Goal: Contribute content

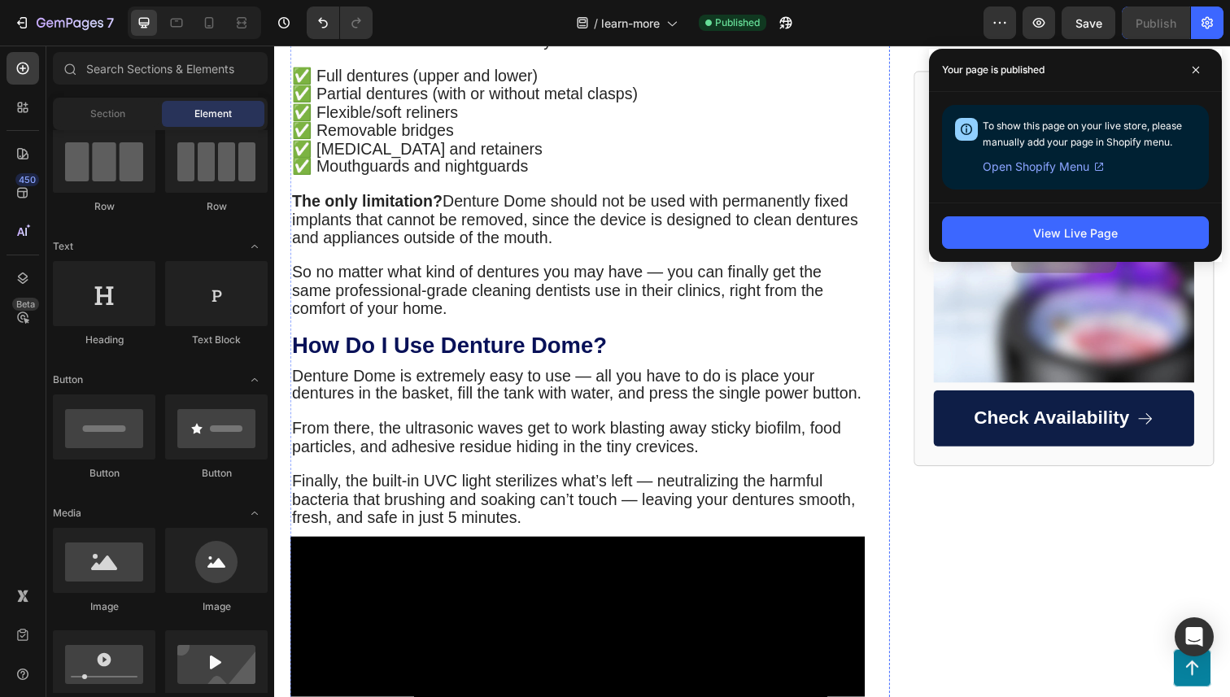
scroll to position [1733, 0]
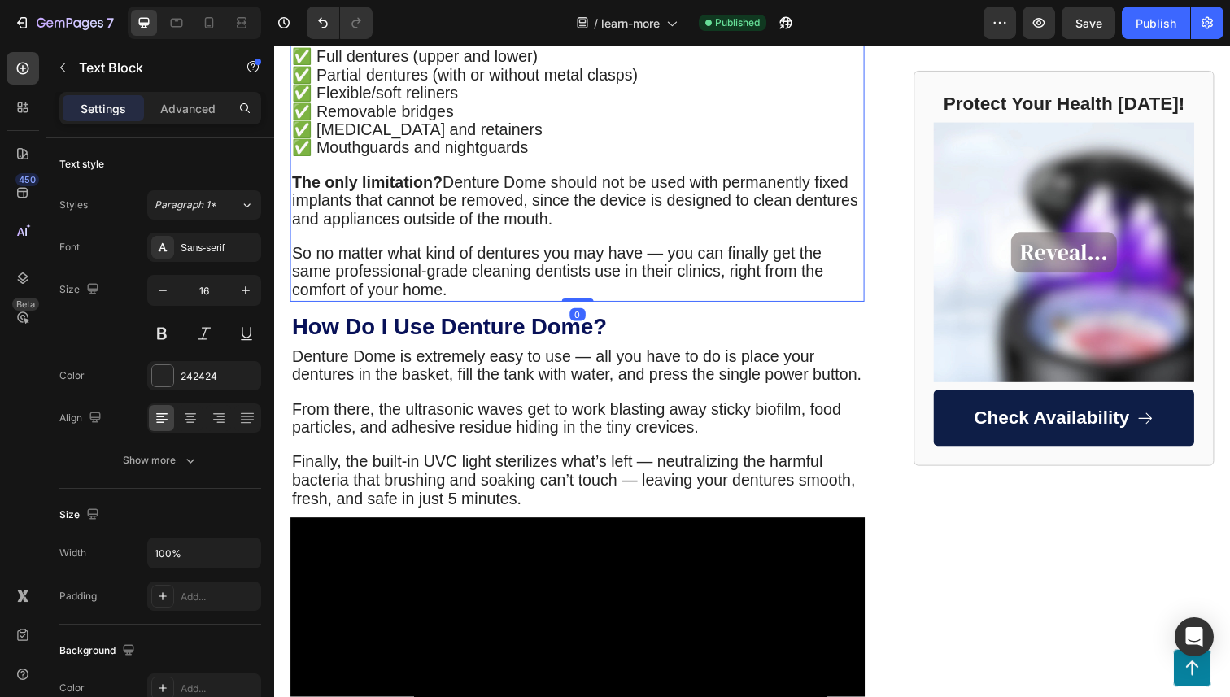
click at [471, 105] on p "✅ Flexible/soft reliners" at bounding box center [583, 95] width 583 height 19
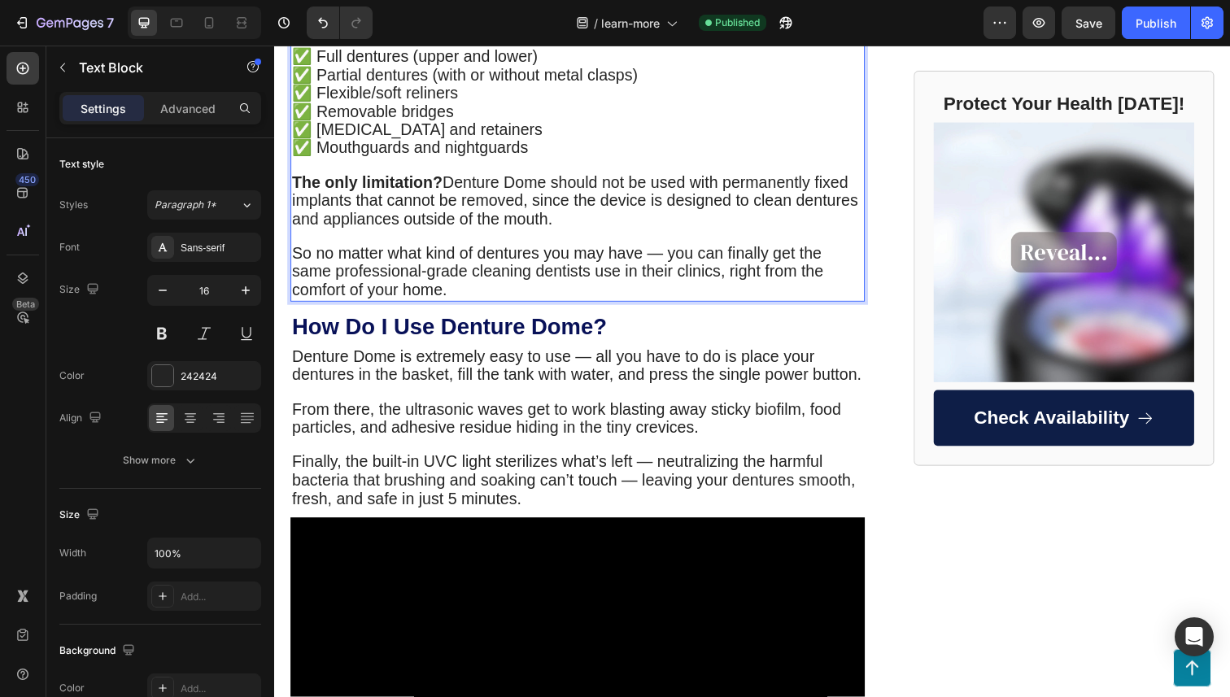
click at [471, 105] on p "✅ Flexible/soft reliners" at bounding box center [583, 95] width 583 height 19
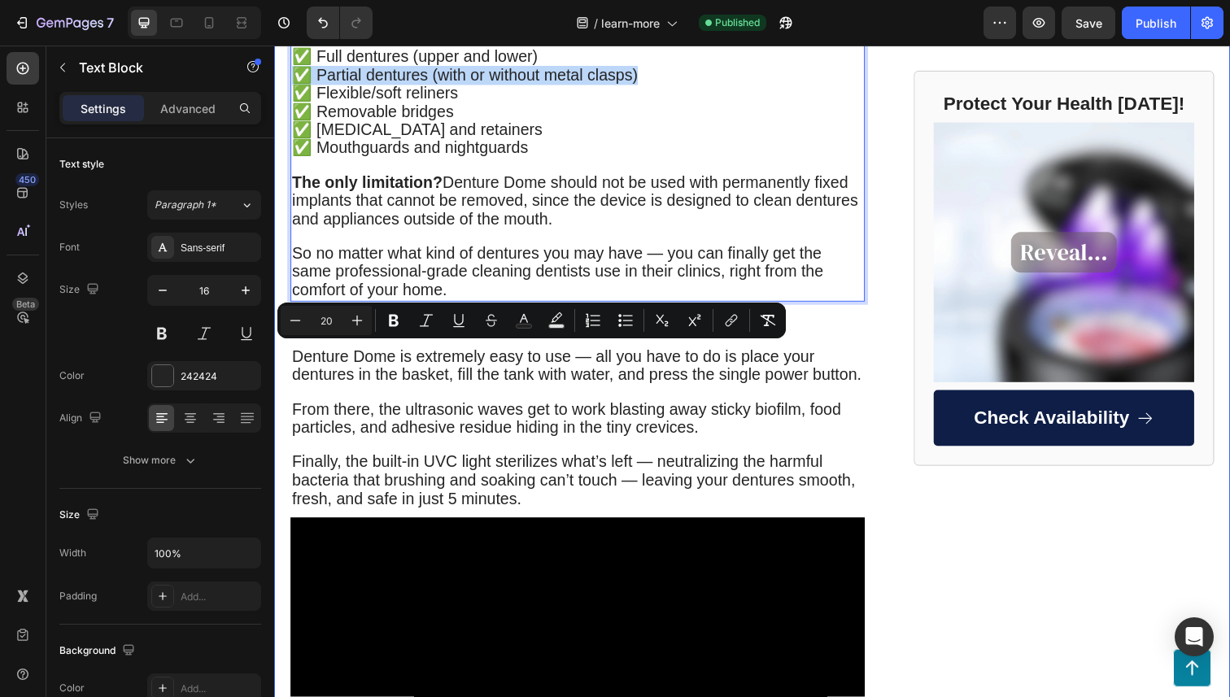
drag, startPoint x: 646, startPoint y: 357, endPoint x: 276, endPoint y: 359, distance: 370.1
copy span "✅ Partial dentures (with or without metal clasps)"
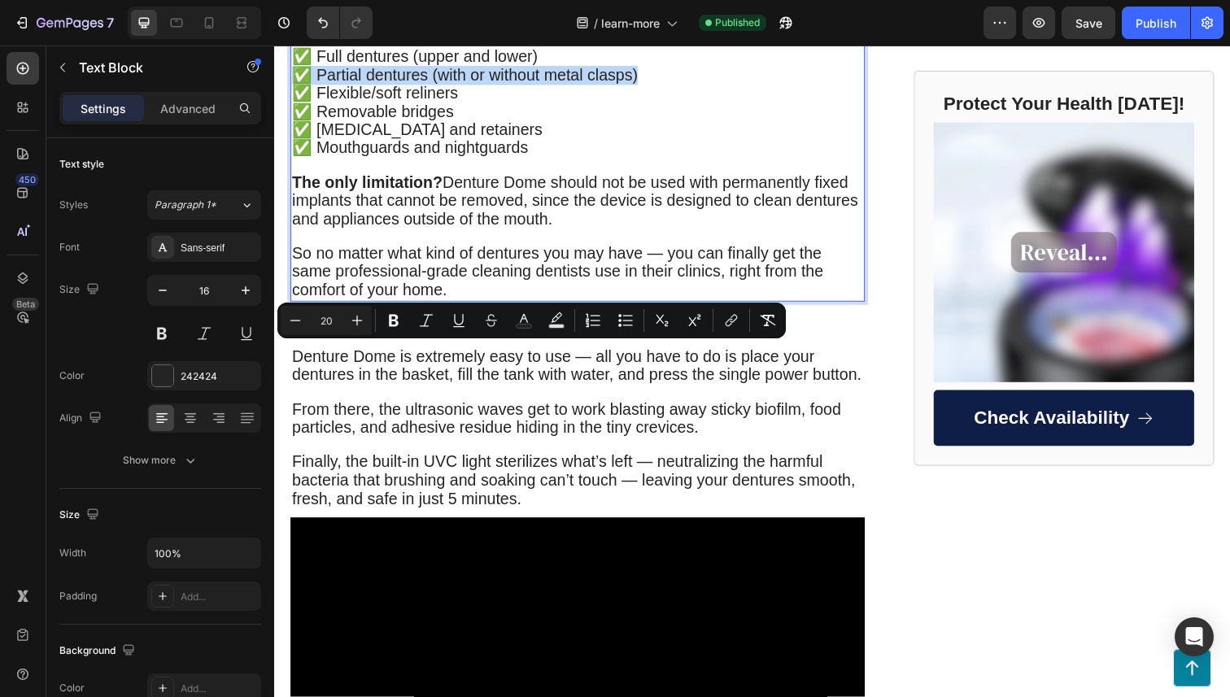
click at [674, 86] on p "✅ Partial dentures (with or without metal clasps)" at bounding box center [583, 77] width 583 height 19
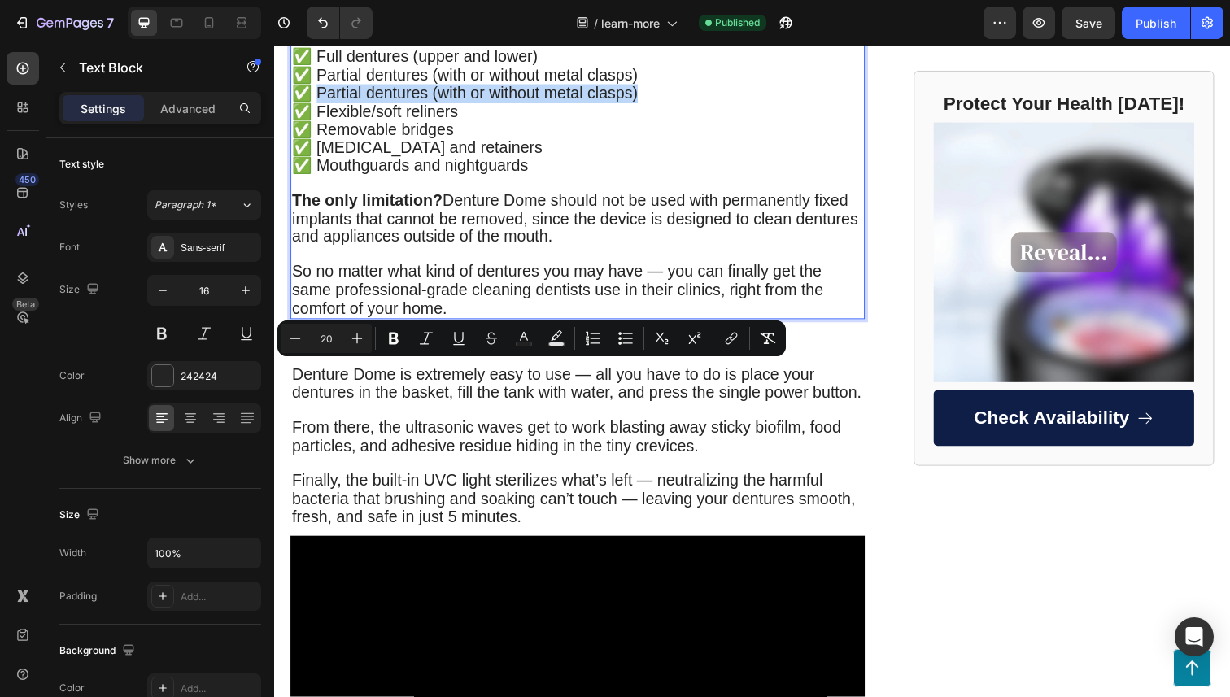
drag, startPoint x: 315, startPoint y: 377, endPoint x: 653, endPoint y: 385, distance: 338.5
click at [653, 105] on p "✅ Partial dentures (with or without metal clasps)" at bounding box center [583, 95] width 583 height 19
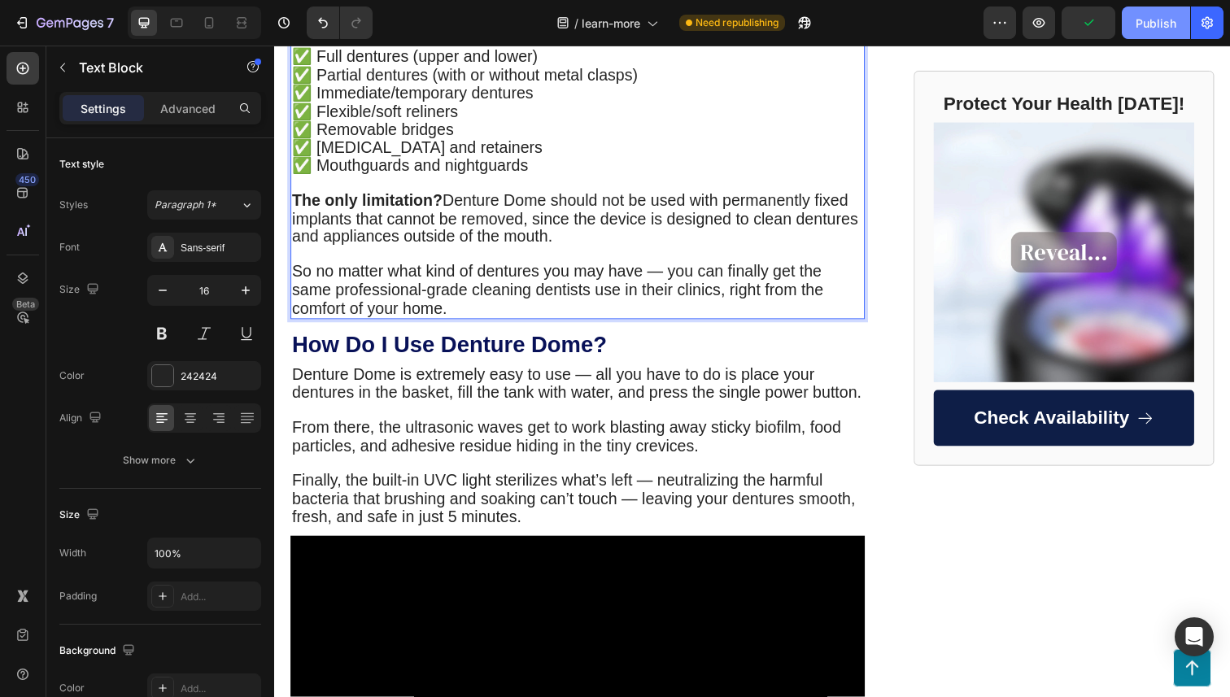
click at [1137, 22] on div "Publish" at bounding box center [1156, 23] width 41 height 17
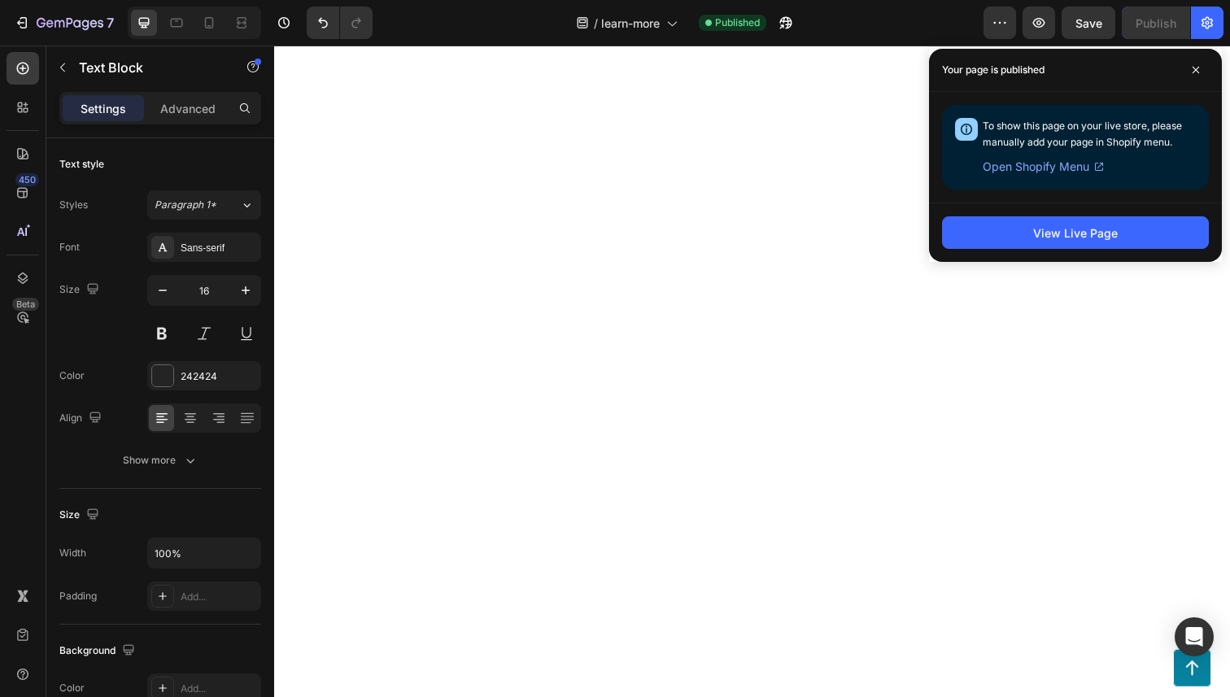
scroll to position [5781, 0]
click at [1201, 68] on span at bounding box center [1196, 70] width 26 height 26
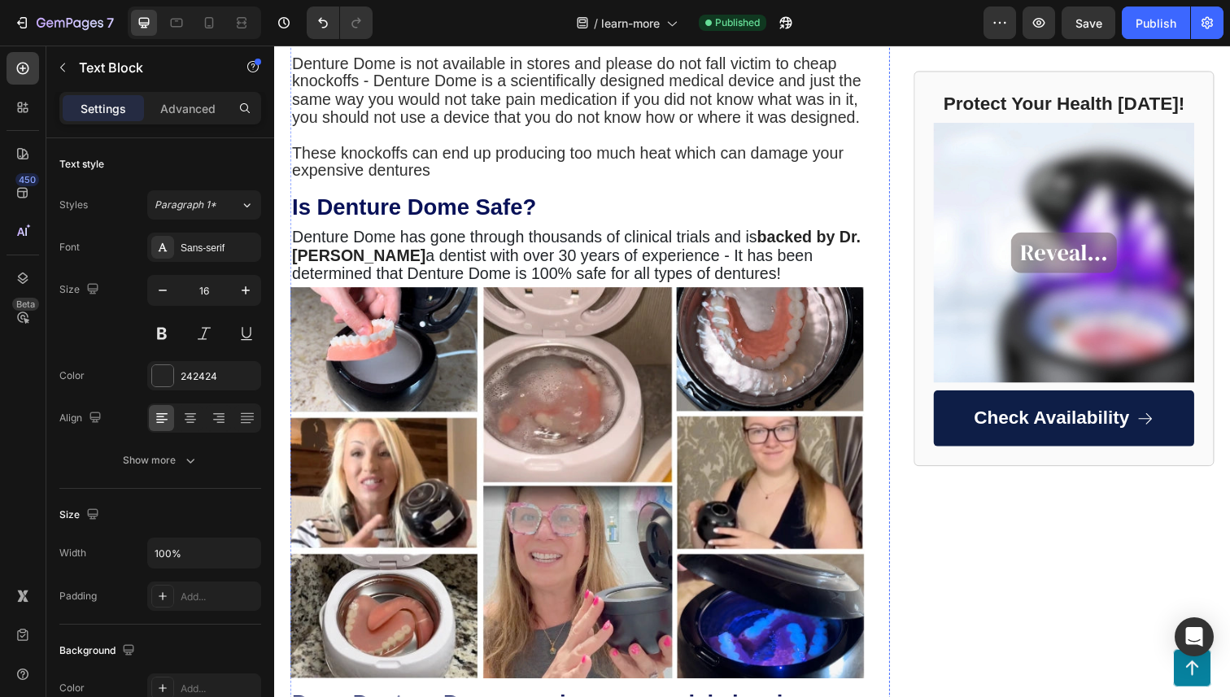
scroll to position [3771, 0]
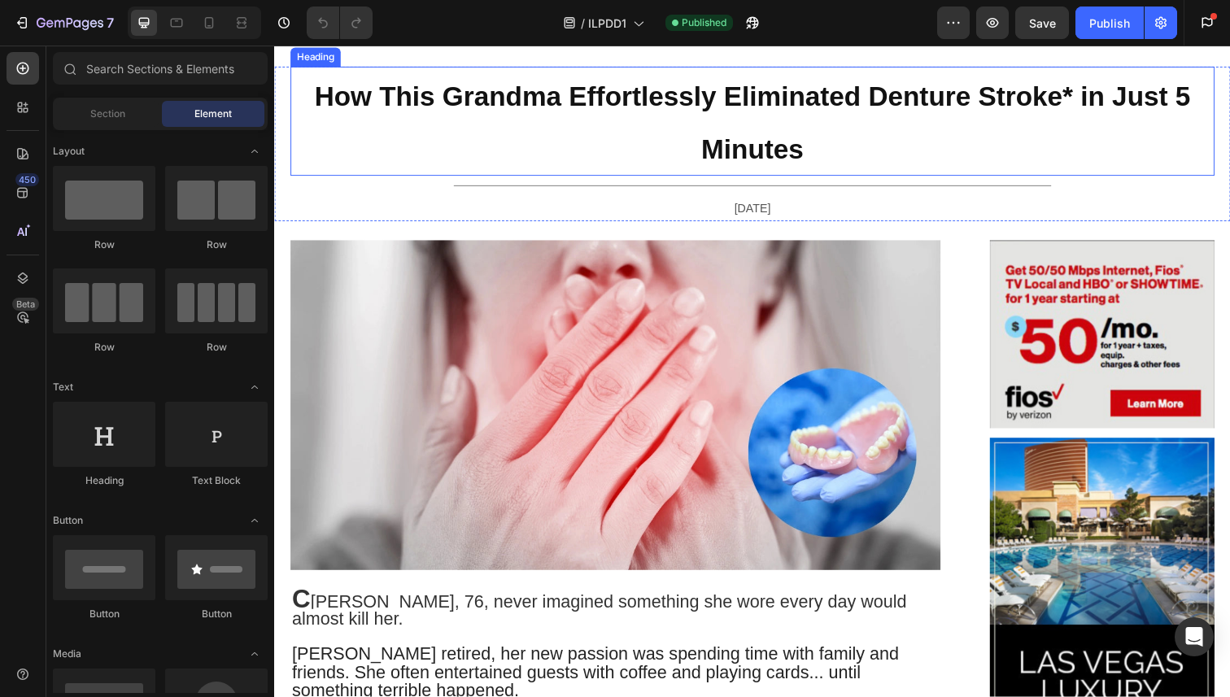
scroll to position [92, 0]
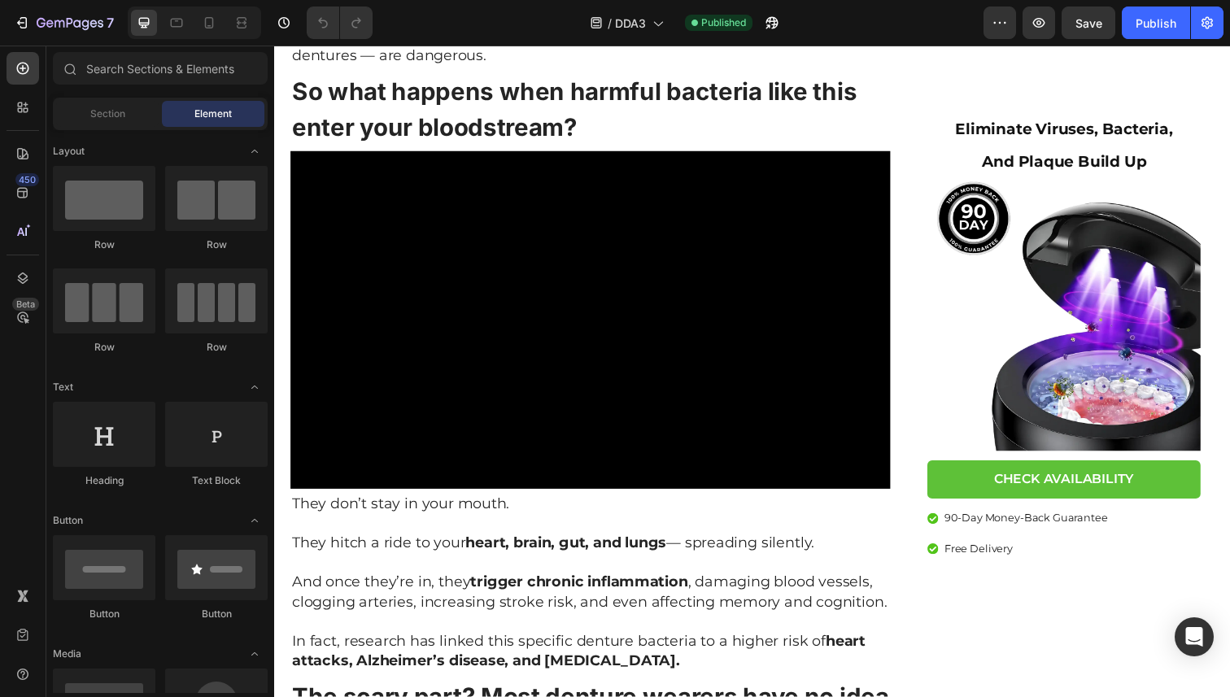
scroll to position [1372, 0]
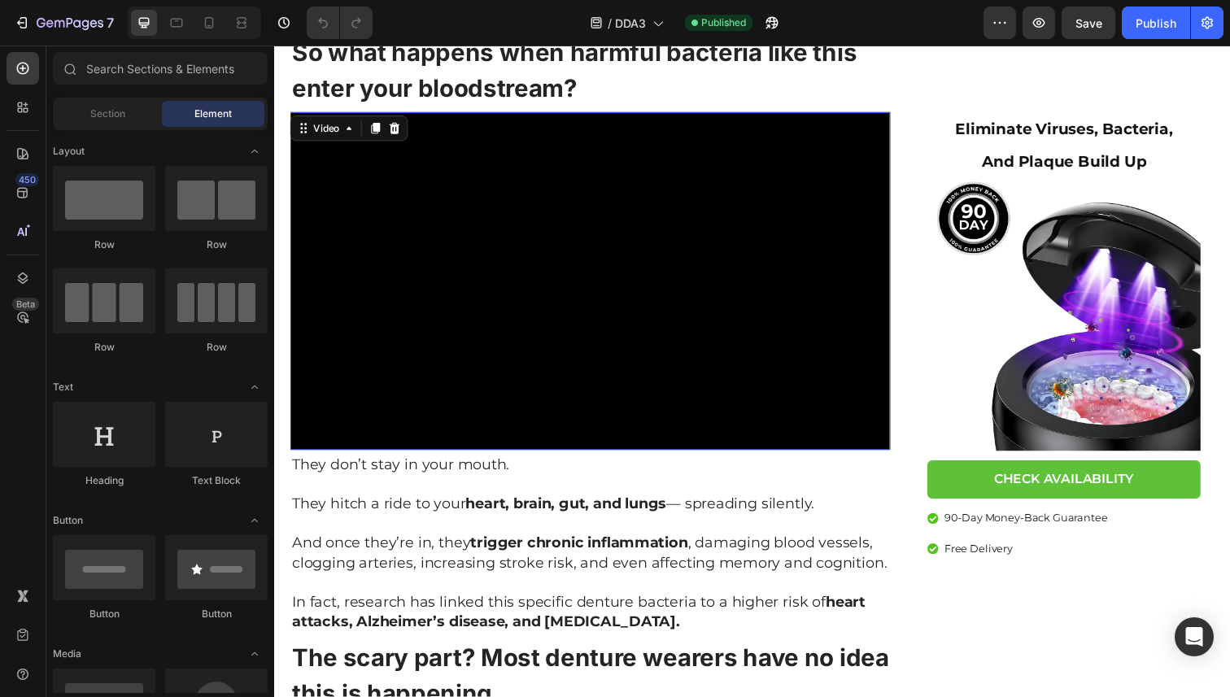
click at [730, 322] on video at bounding box center [596, 286] width 613 height 345
